Goal: Check status: Check status

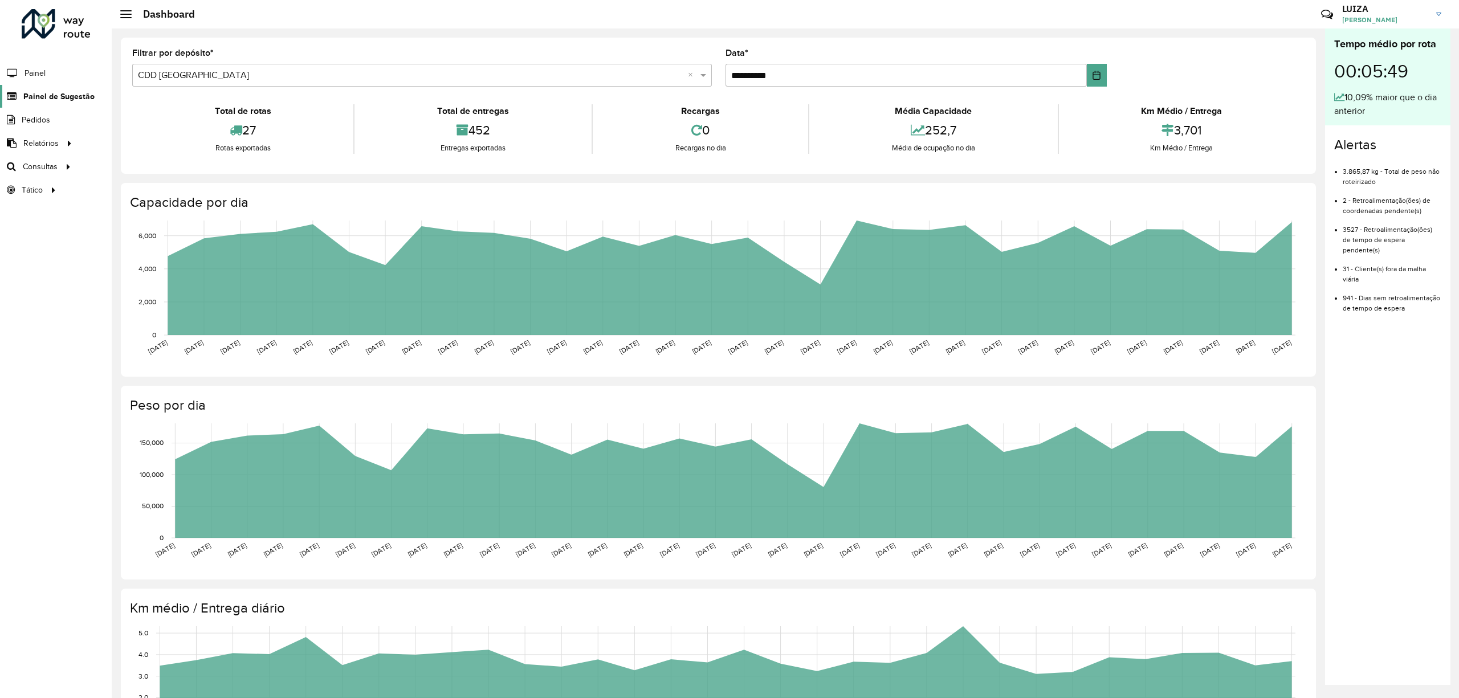
click at [62, 97] on span "Painel de Sugestão" at bounding box center [58, 97] width 71 height 12
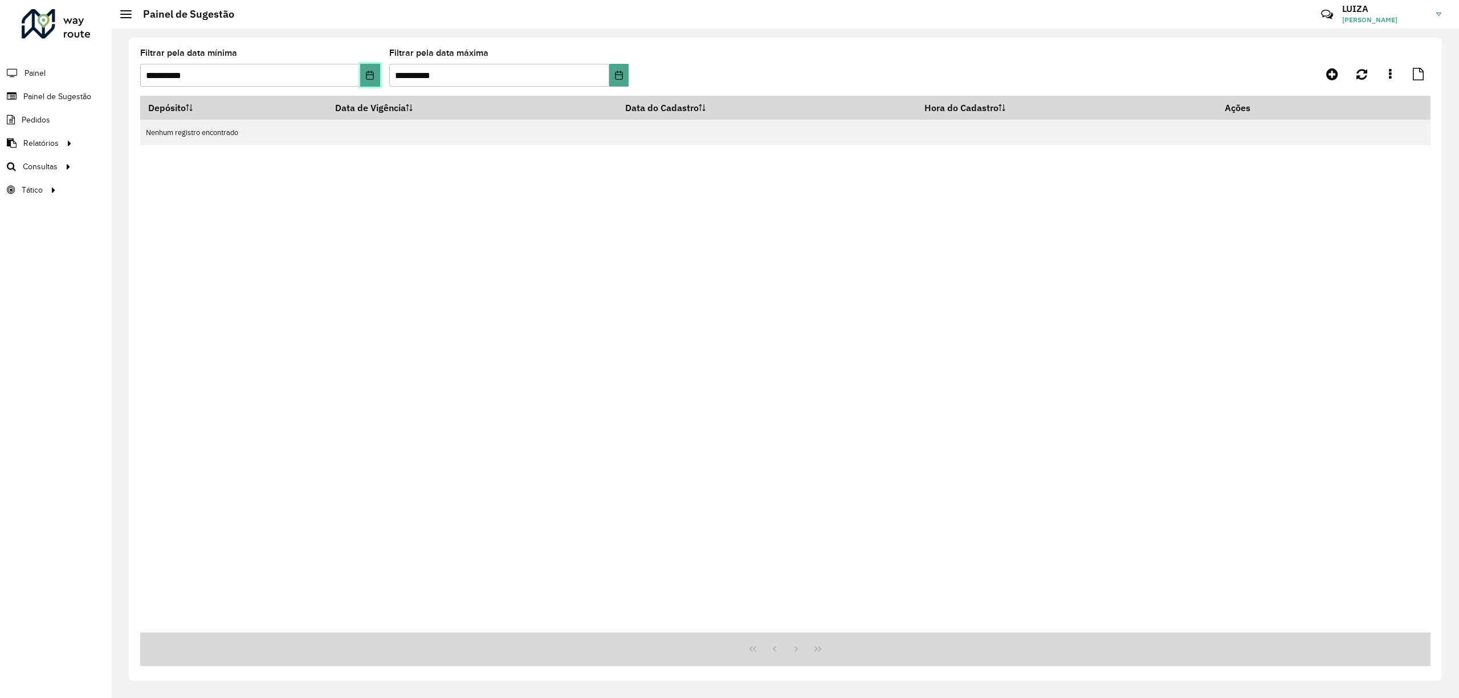
click at [373, 72] on icon "Choose Date" at bounding box center [369, 75] width 7 height 9
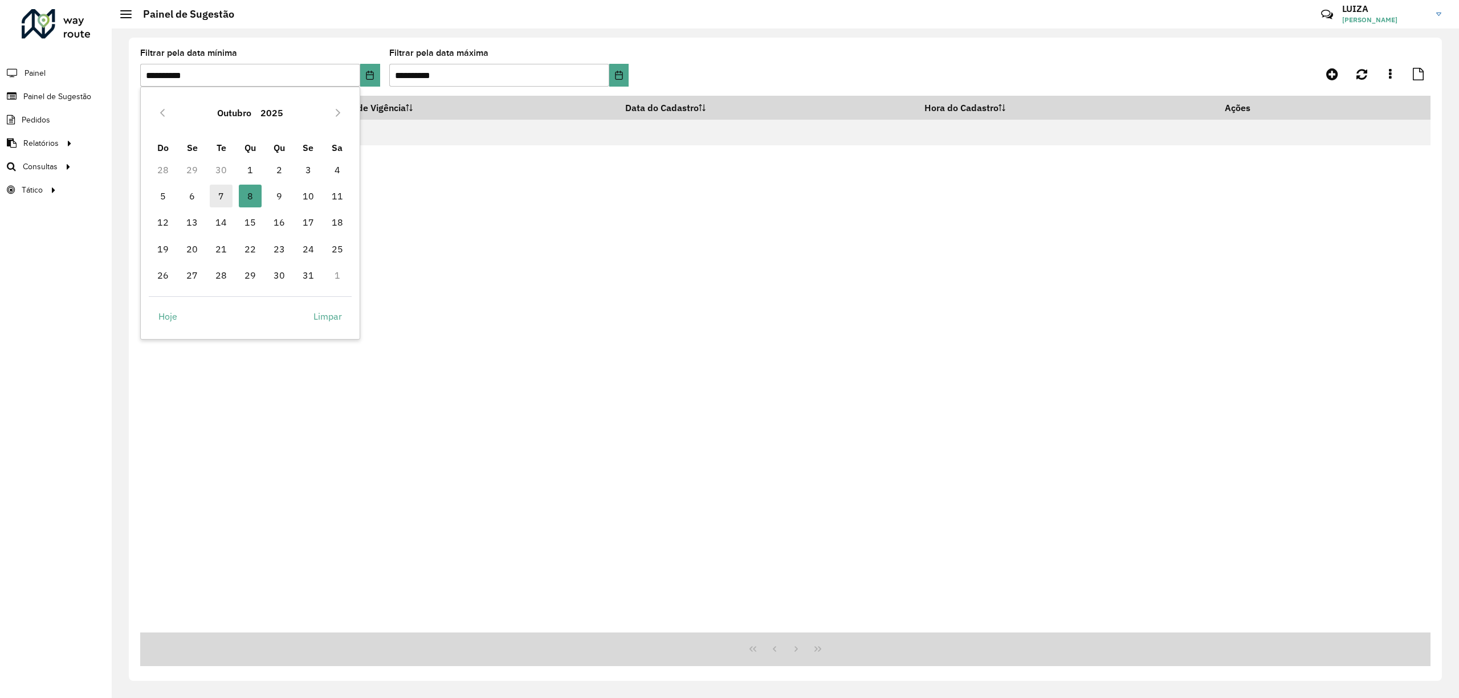
click at [217, 194] on span "7" at bounding box center [221, 196] width 23 height 23
type input "**********"
click at [217, 194] on div "Depósito Data de Vigência Data do Cadastro Hora do Cadastro Ações Nenhum regist…" at bounding box center [785, 364] width 1290 height 537
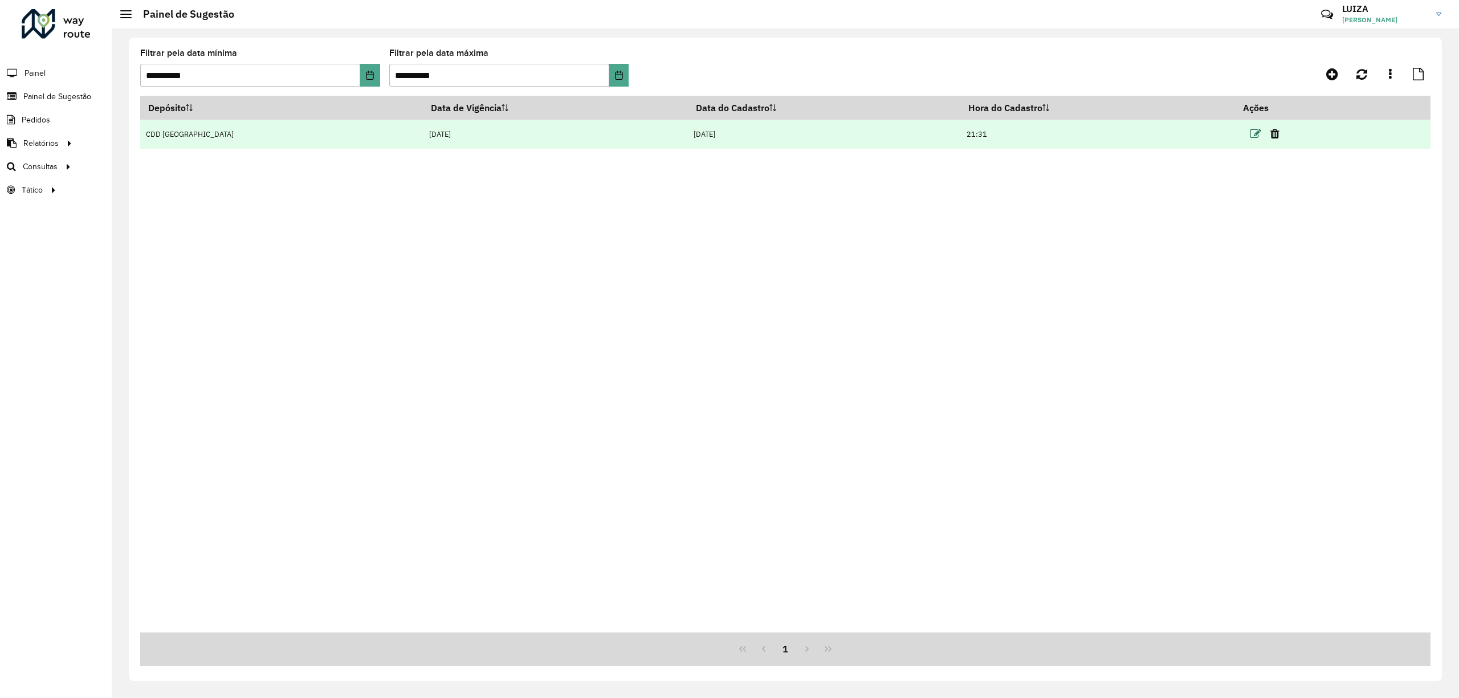
click at [1254, 134] on icon at bounding box center [1255, 133] width 11 height 11
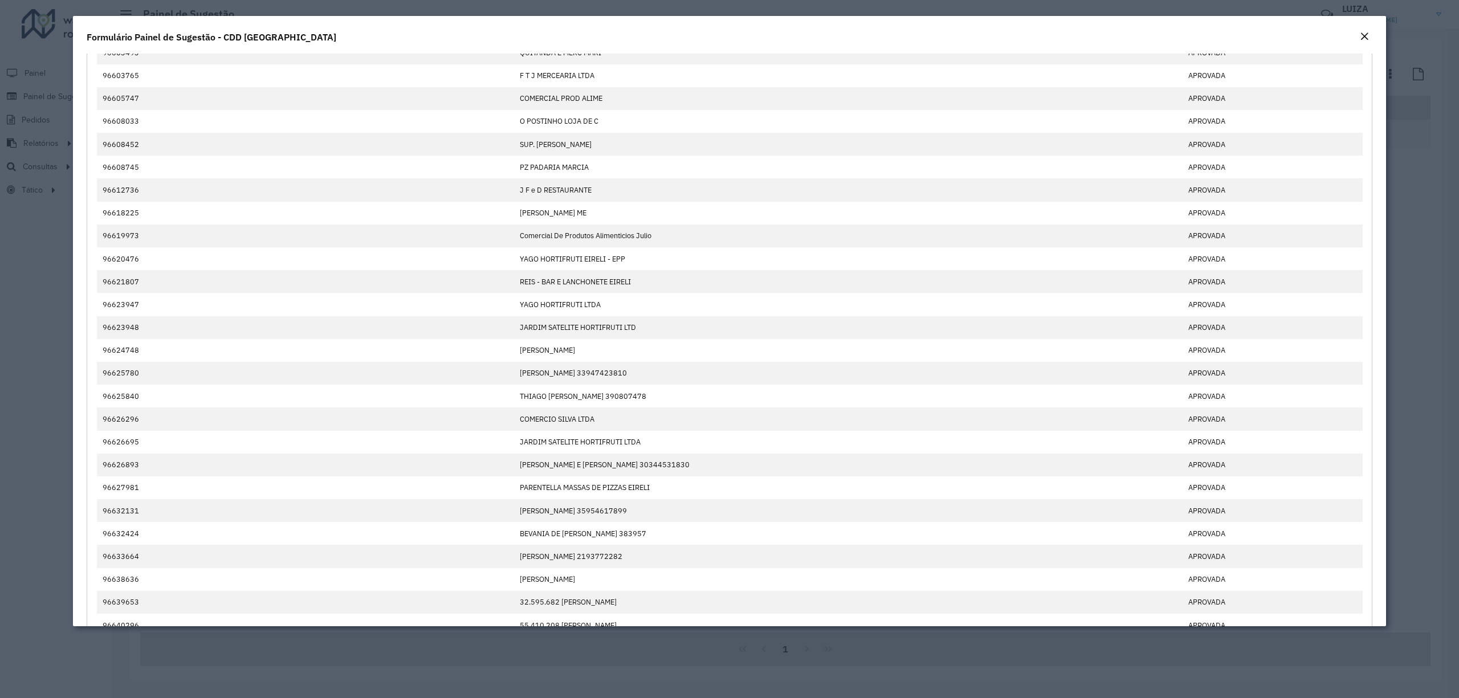
scroll to position [228, 0]
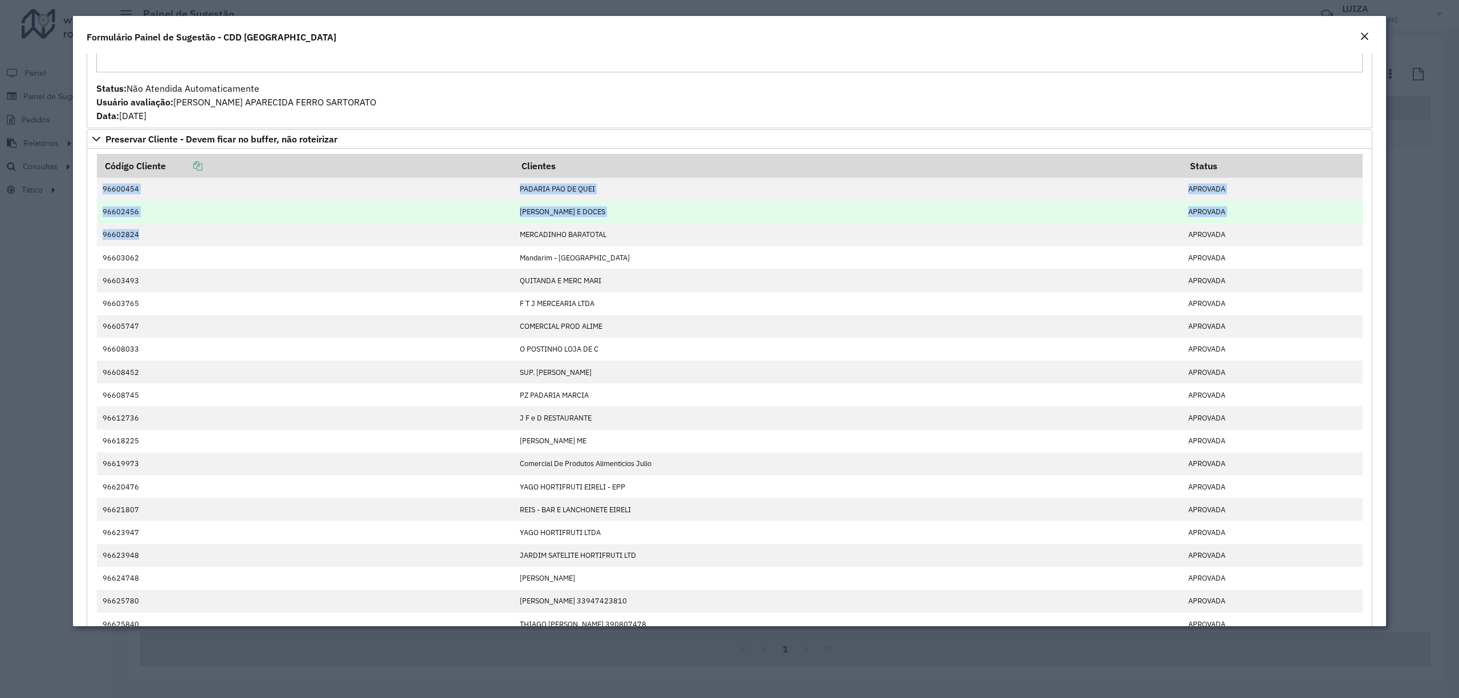
drag, startPoint x: 101, startPoint y: 190, endPoint x: 190, endPoint y: 213, distance: 91.8
click at [141, 251] on tbody "96600454 [PERSON_NAME] APROVADA 96602456 [PERSON_NAME] E DOCES APROVADA 9660282…" at bounding box center [730, 590] width 1266 height 824
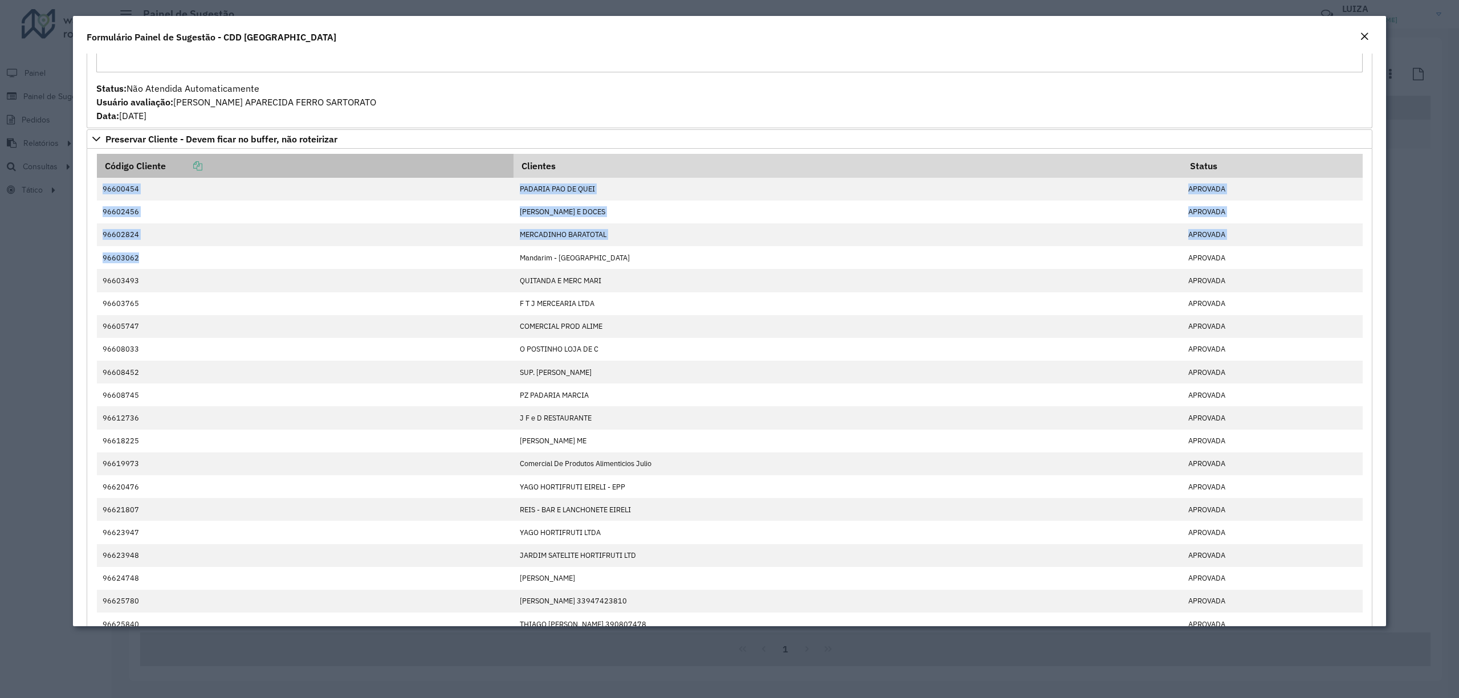
click at [201, 164] on icon at bounding box center [197, 165] width 9 height 9
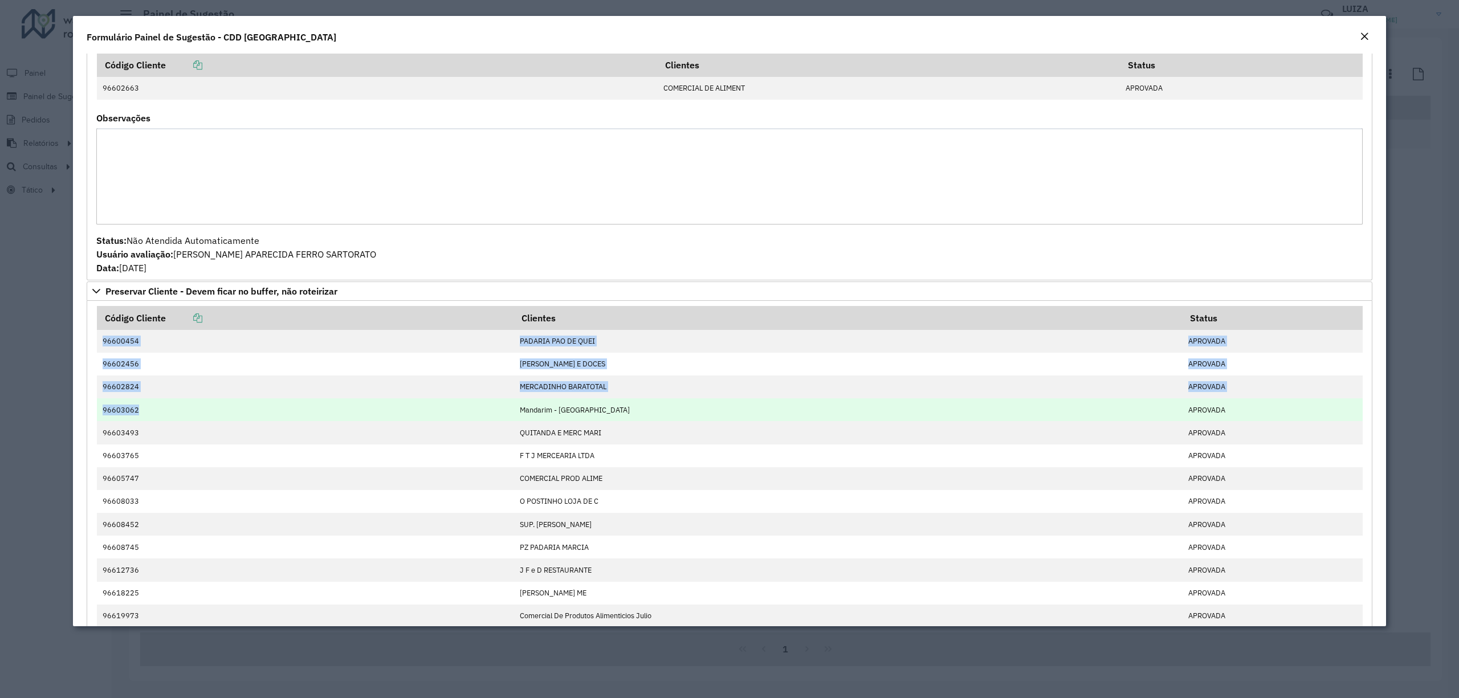
scroll to position [0, 0]
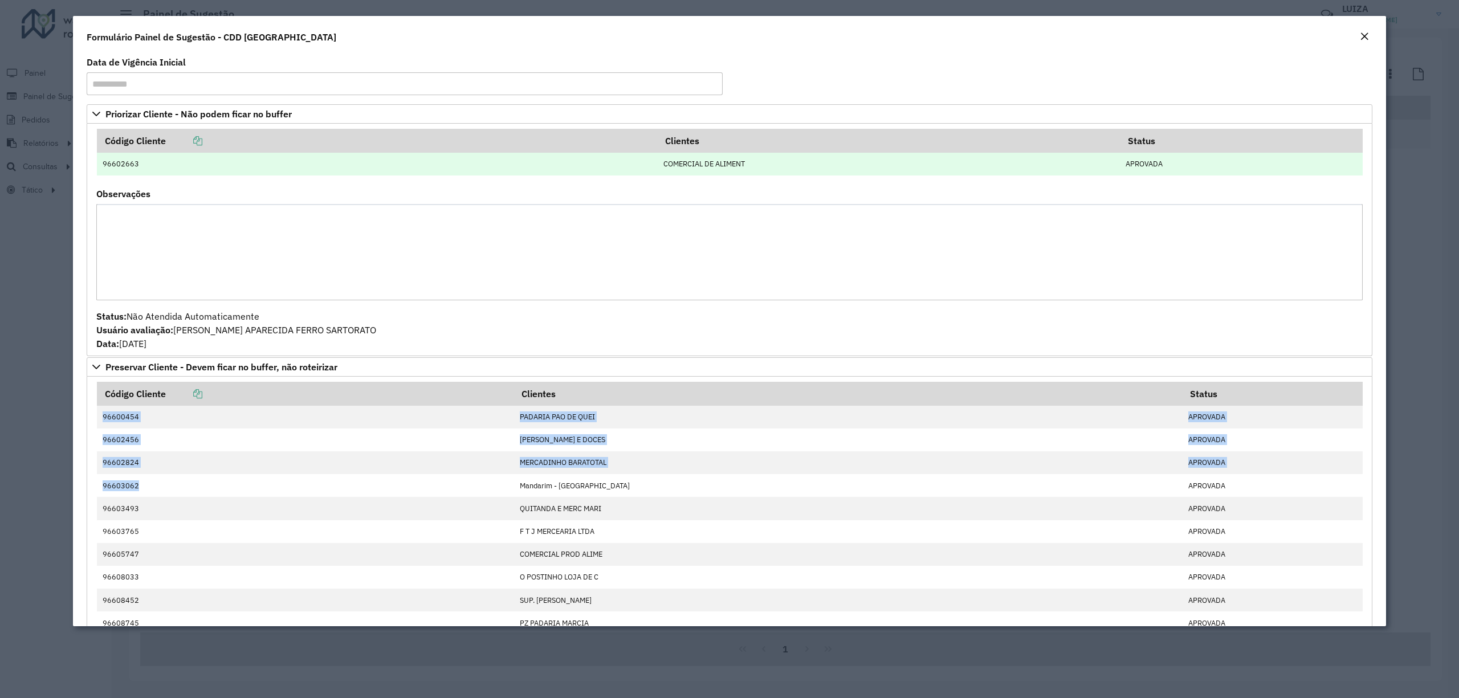
click at [125, 161] on td "96602663" at bounding box center [377, 164] width 561 height 23
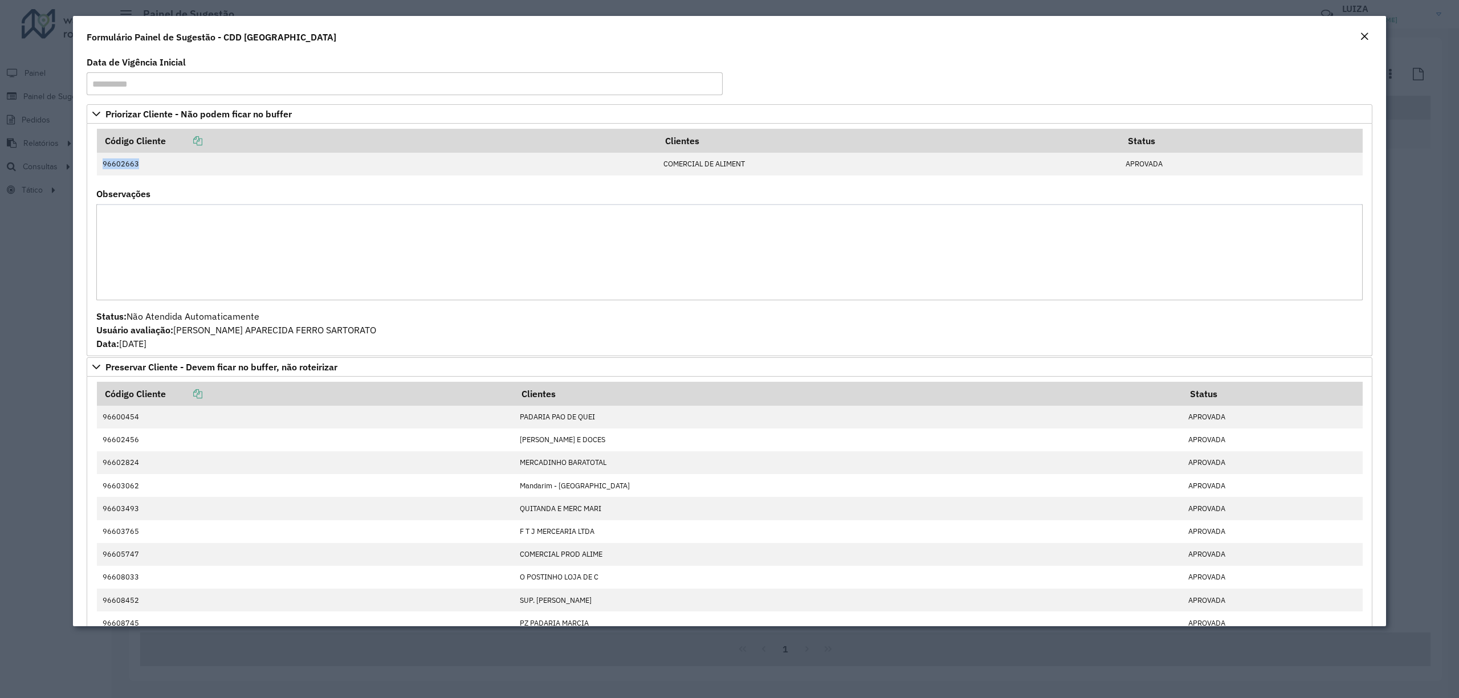
click at [1364, 35] on em "Close" at bounding box center [1364, 36] width 9 height 9
